Goal: Information Seeking & Learning: Learn about a topic

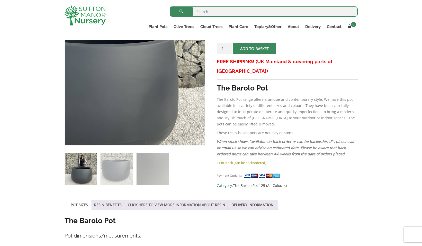
scroll to position [114, 0]
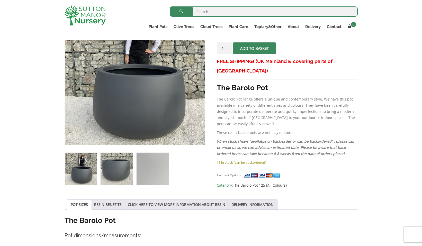
click at [112, 179] on img at bounding box center [116, 169] width 32 height 32
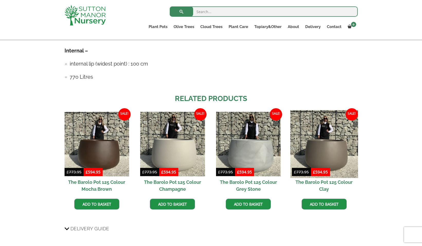
scroll to position [364, 0]
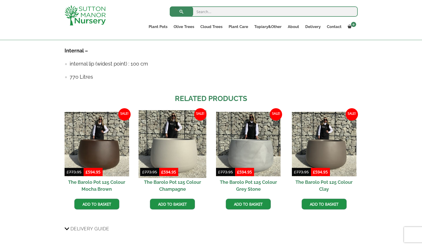
click at [157, 134] on img at bounding box center [173, 144] width 68 height 68
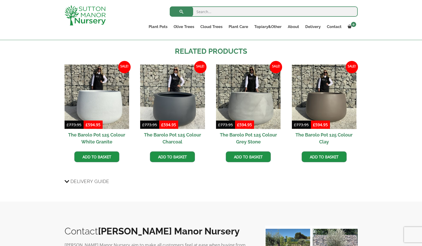
scroll to position [411, 0]
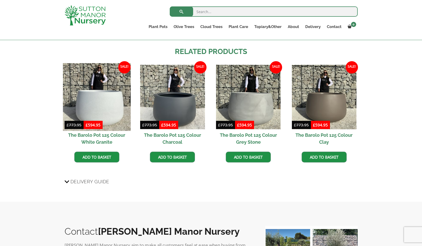
click at [94, 100] on img at bounding box center [97, 97] width 68 height 68
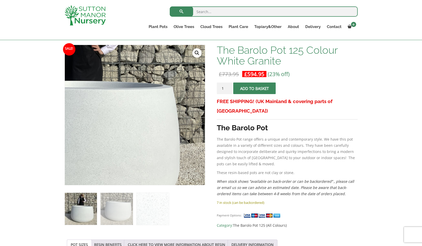
scroll to position [68, 0]
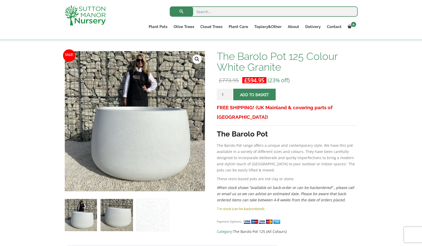
click at [121, 211] on img at bounding box center [116, 215] width 32 height 32
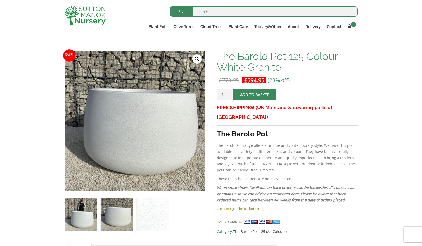
click at [86, 210] on img at bounding box center [81, 214] width 32 height 32
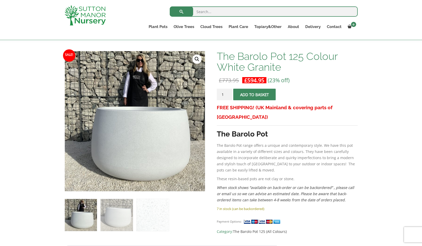
click at [237, 13] on input "search" at bounding box center [264, 11] width 188 height 10
type input "soil"
click at [181, 12] on button "submit" at bounding box center [181, 11] width 23 height 10
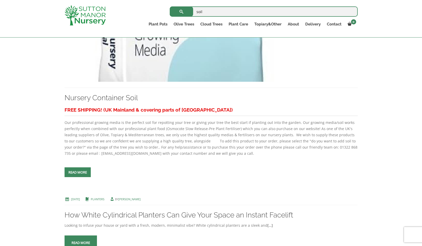
scroll to position [413, 0]
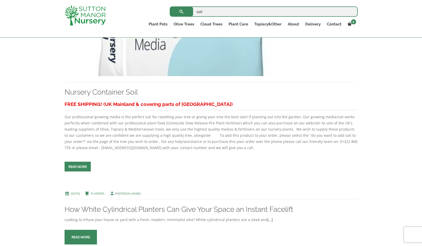
click at [94, 129] on div "FREE SHIPPING! (UK Mainland & covering parts of [GEOGRAPHIC_DATA])" at bounding box center [210, 124] width 293 height 51
click at [83, 171] on link "Read more" at bounding box center [77, 167] width 26 height 10
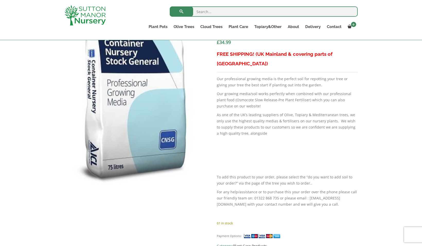
scroll to position [139, 0]
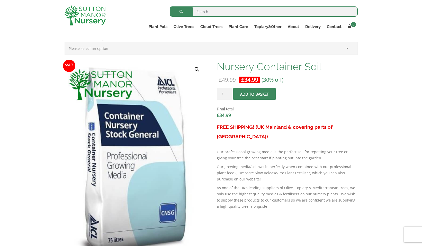
click at [272, 70] on h1 "Nursery Container Soil" at bounding box center [287, 66] width 141 height 11
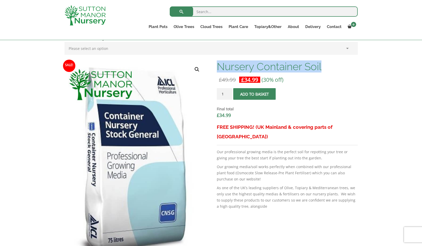
click at [272, 70] on h1 "Nursery Container Soil" at bounding box center [287, 66] width 141 height 11
